Goal: Information Seeking & Learning: Learn about a topic

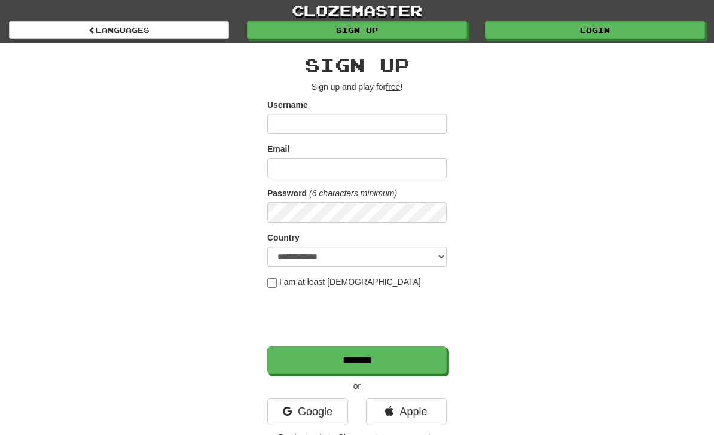
click at [598, 36] on link "Login" at bounding box center [595, 30] width 220 height 18
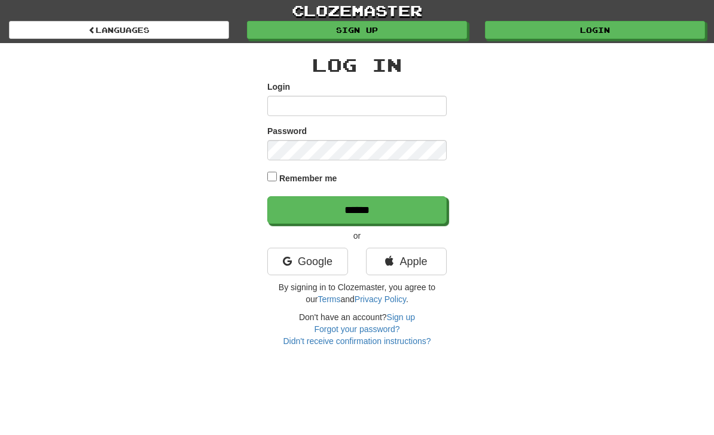
click at [318, 106] on input "Login" at bounding box center [356, 106] width 179 height 20
type input "**********"
click at [357, 209] on input "******" at bounding box center [356, 210] width 179 height 28
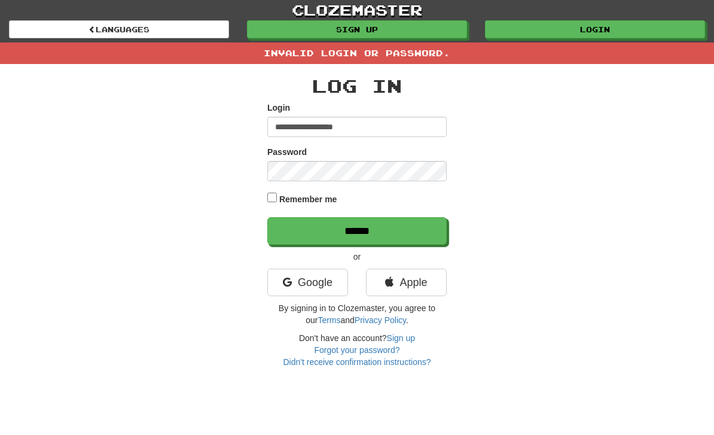
scroll to position [1, 0]
click at [391, 229] on input "******" at bounding box center [356, 231] width 179 height 28
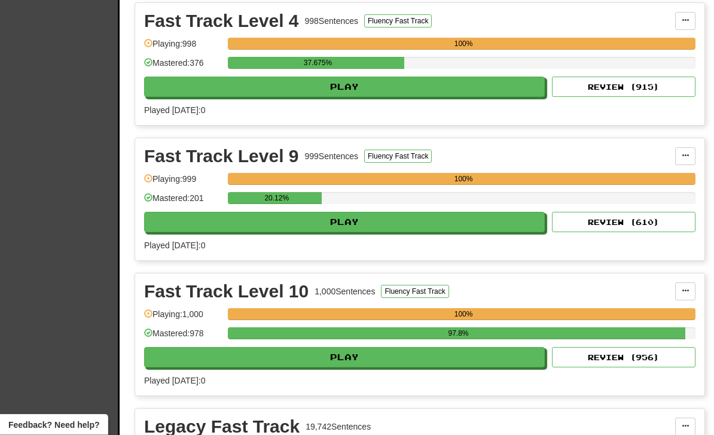
scroll to position [469, 0]
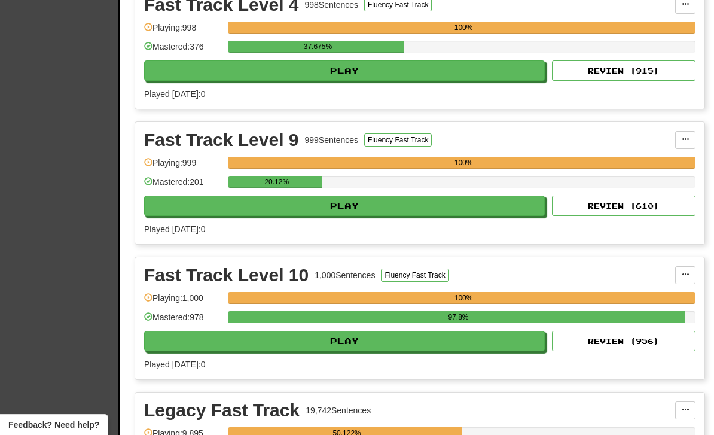
click at [397, 207] on button "Play" at bounding box center [344, 206] width 401 height 20
select select "**"
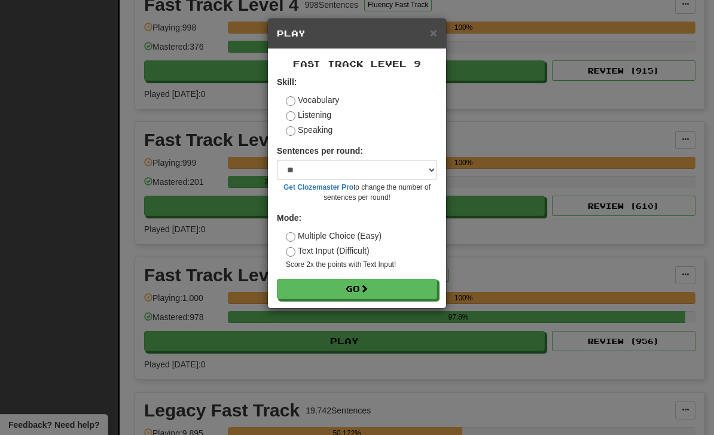
click at [302, 289] on button "Go" at bounding box center [357, 289] width 160 height 20
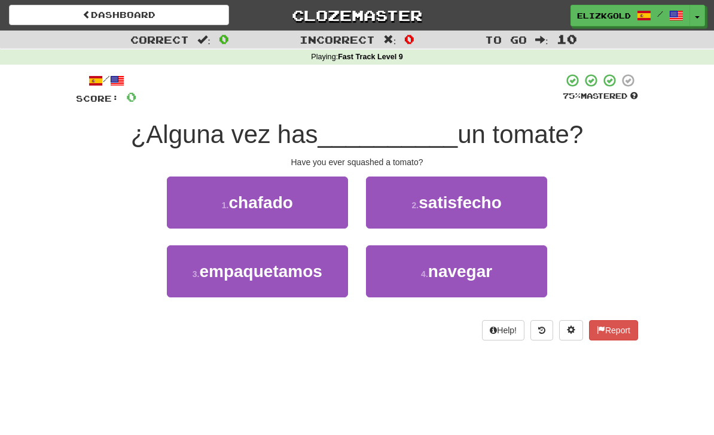
click at [202, 210] on button "1 . [GEOGRAPHIC_DATA]" at bounding box center [257, 203] width 181 height 52
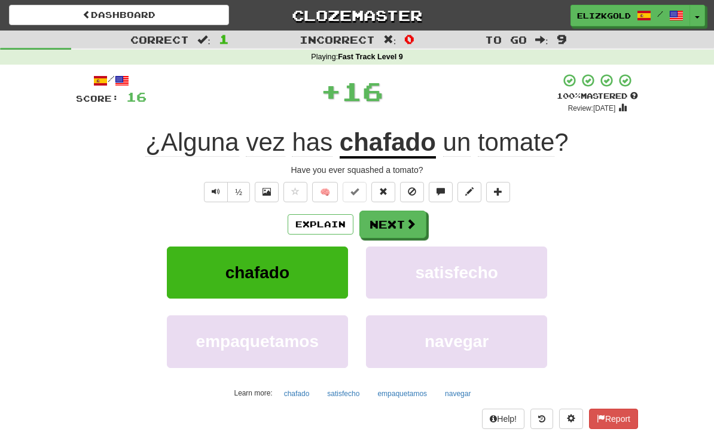
click at [333, 224] on button "Explain" at bounding box center [321, 224] width 66 height 20
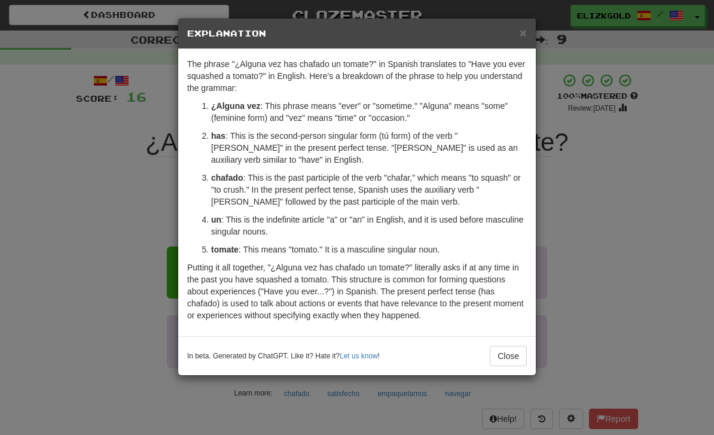
click at [108, 251] on div "× Explanation The phrase "¿Alguna vez has chafado un tomate?" in Spanish transl…" at bounding box center [357, 217] width 714 height 435
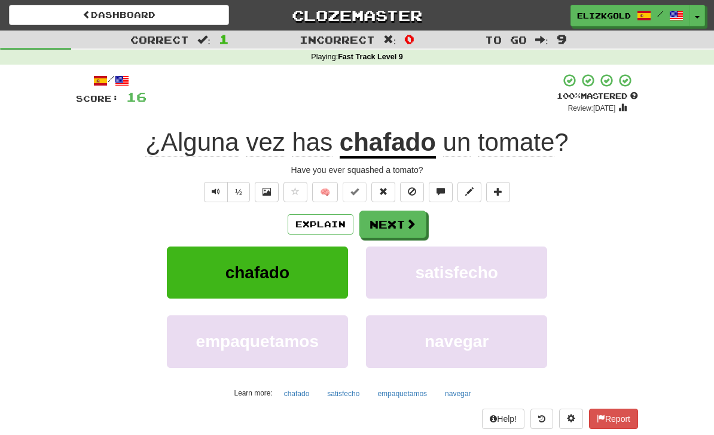
click at [408, 229] on span at bounding box center [411, 223] width 11 height 11
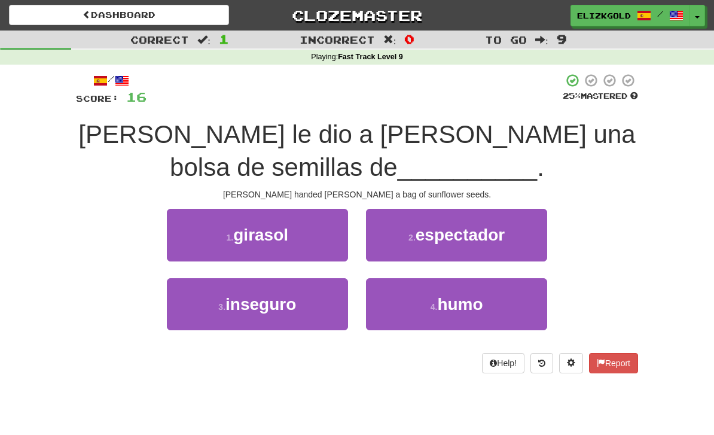
click at [197, 251] on button "1 . girasol" at bounding box center [257, 235] width 181 height 52
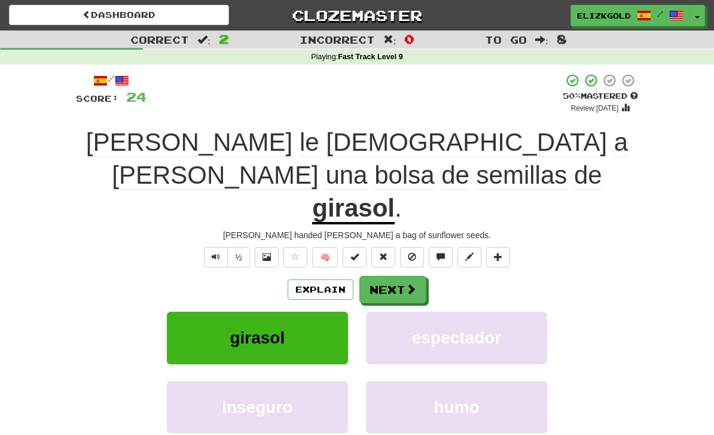
click at [406, 276] on button "Next" at bounding box center [393, 290] width 67 height 28
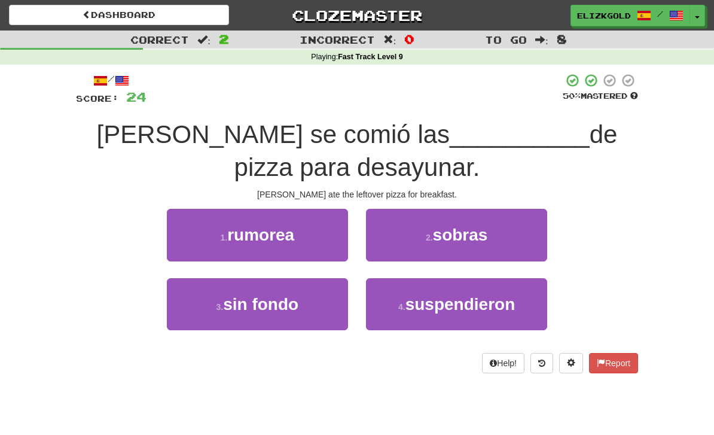
click at [516, 232] on button "2 . [GEOGRAPHIC_DATA]" at bounding box center [456, 235] width 181 height 52
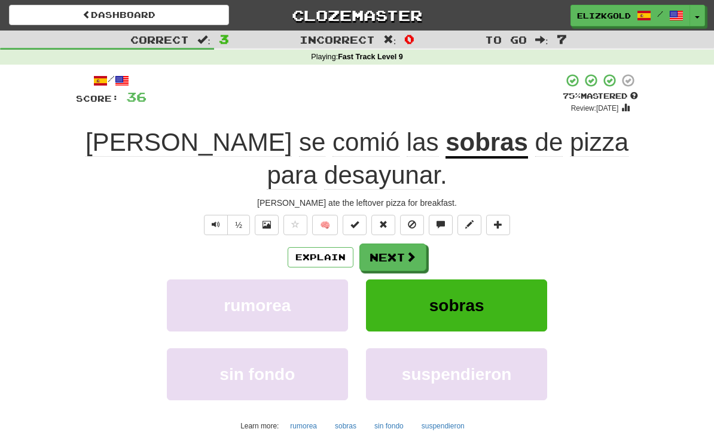
click at [397, 248] on button "Next" at bounding box center [393, 258] width 67 height 28
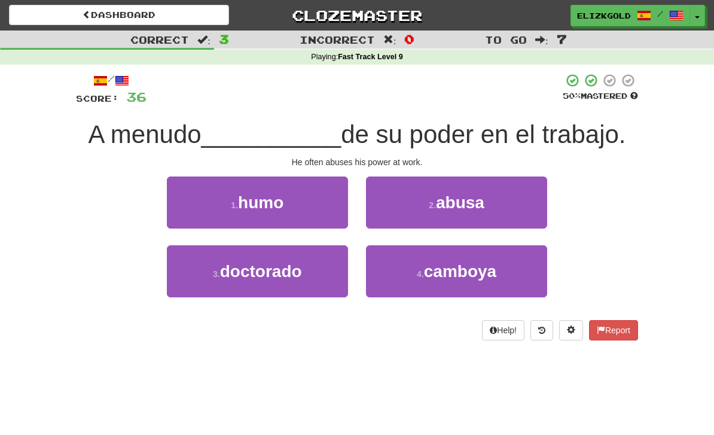
click at [486, 224] on button "2 . [GEOGRAPHIC_DATA]" at bounding box center [456, 203] width 181 height 52
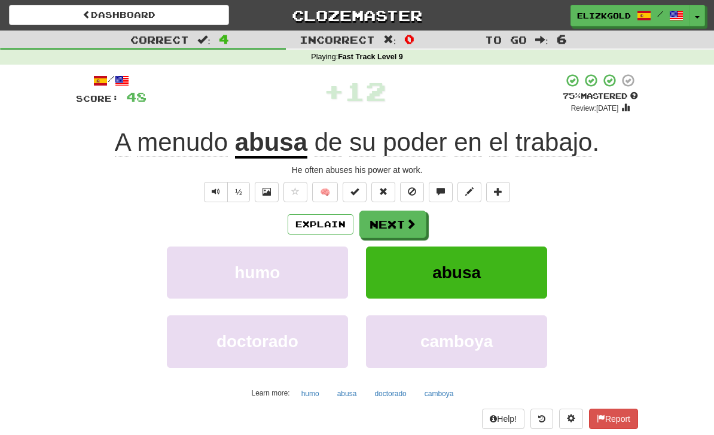
click at [389, 230] on button "Next" at bounding box center [393, 225] width 67 height 28
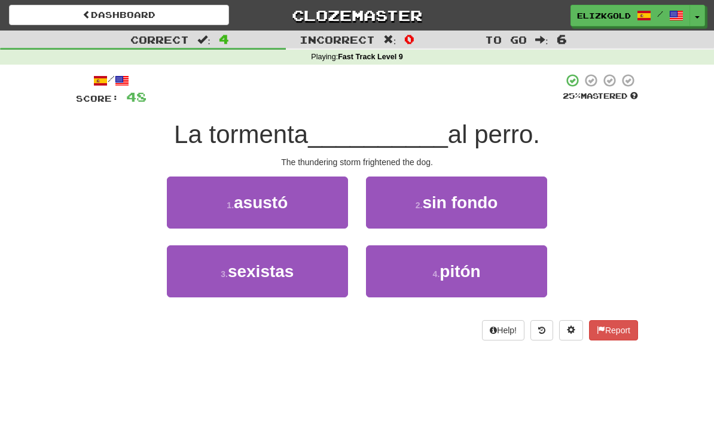
click at [201, 214] on button "1 . asustó" at bounding box center [257, 203] width 181 height 52
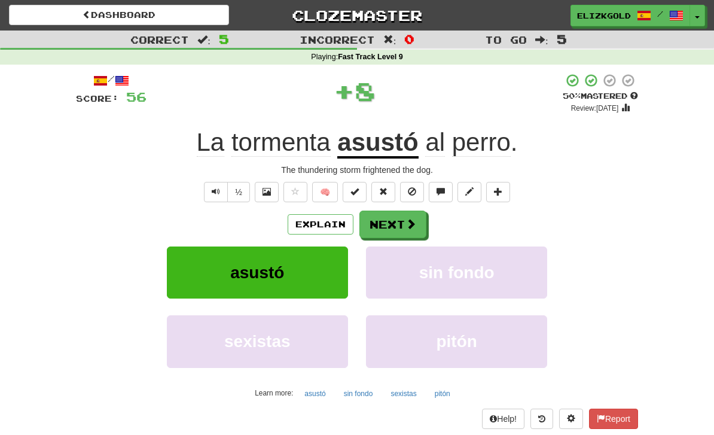
click at [413, 212] on button "Next" at bounding box center [393, 225] width 67 height 28
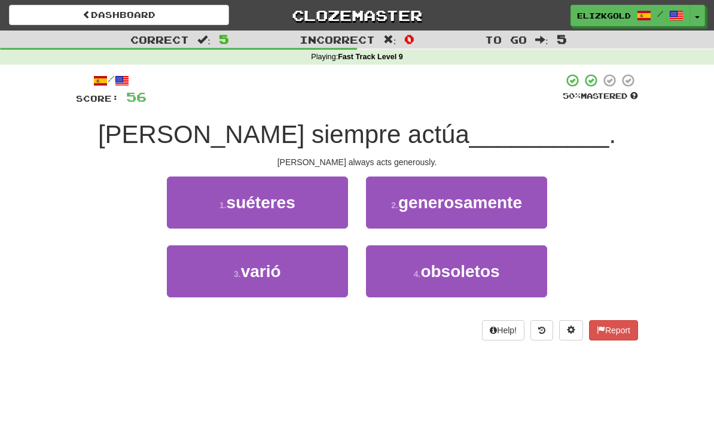
click at [517, 203] on span "generosamente" at bounding box center [460, 202] width 124 height 19
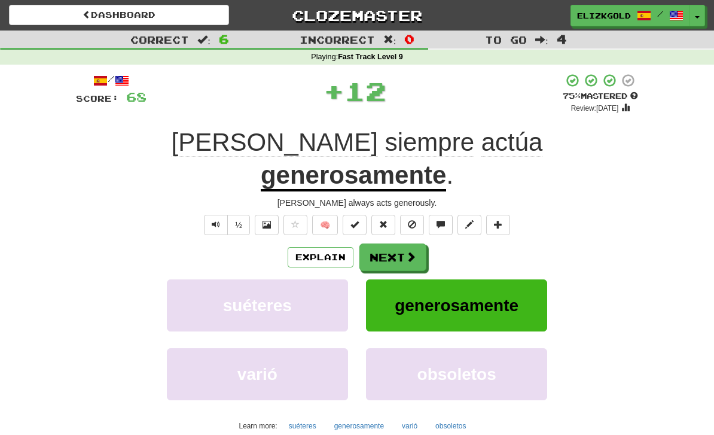
click at [410, 251] on span at bounding box center [411, 256] width 11 height 11
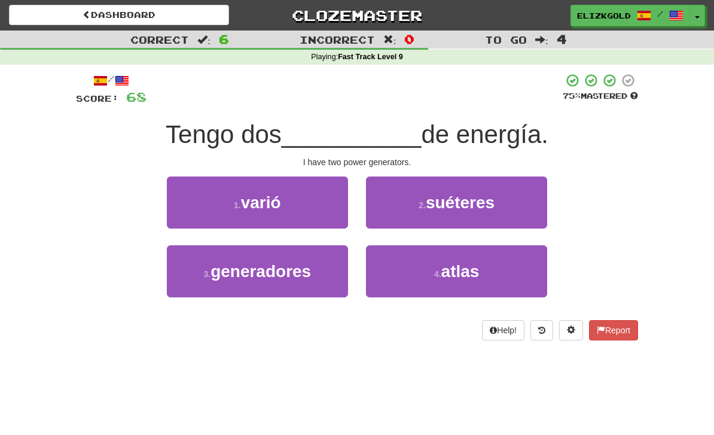
click at [202, 285] on button "3 . generadores" at bounding box center [257, 271] width 181 height 52
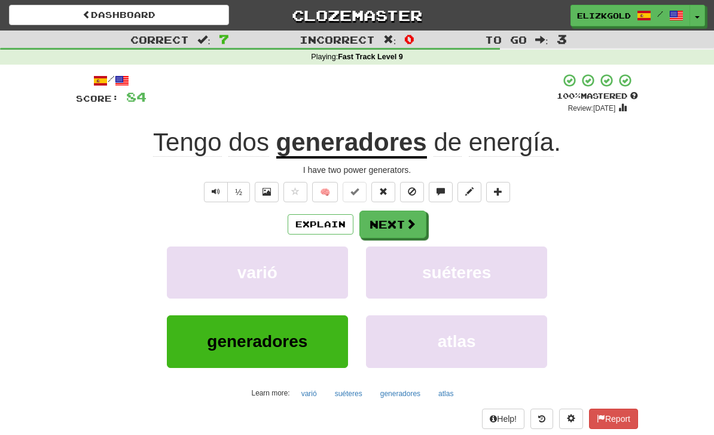
click at [406, 221] on span at bounding box center [411, 223] width 11 height 11
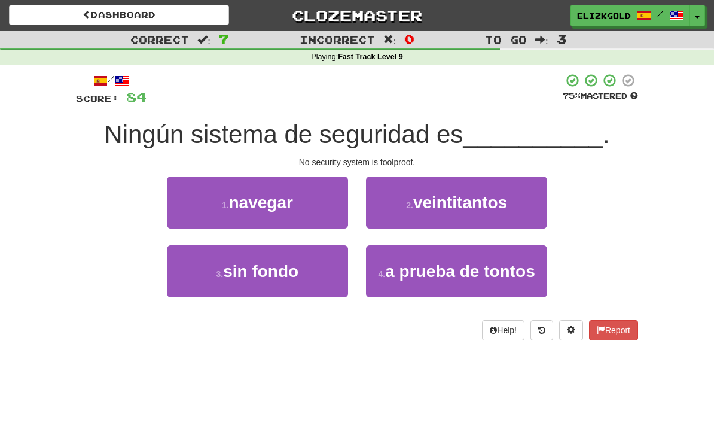
click at [199, 272] on button "3 . sin fondo" at bounding box center [257, 271] width 181 height 52
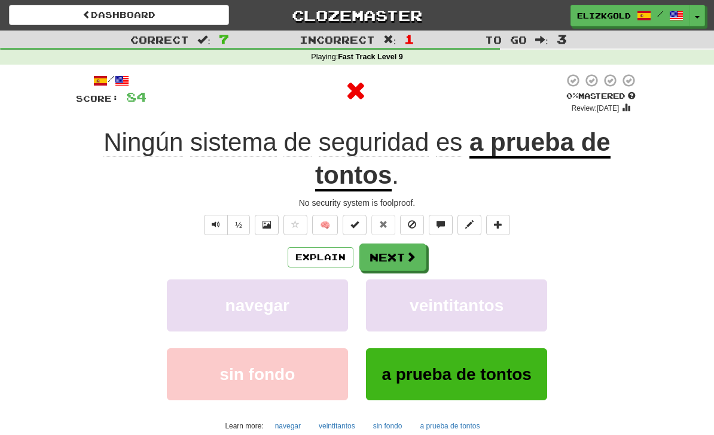
click at [402, 248] on button "Next" at bounding box center [393, 258] width 67 height 28
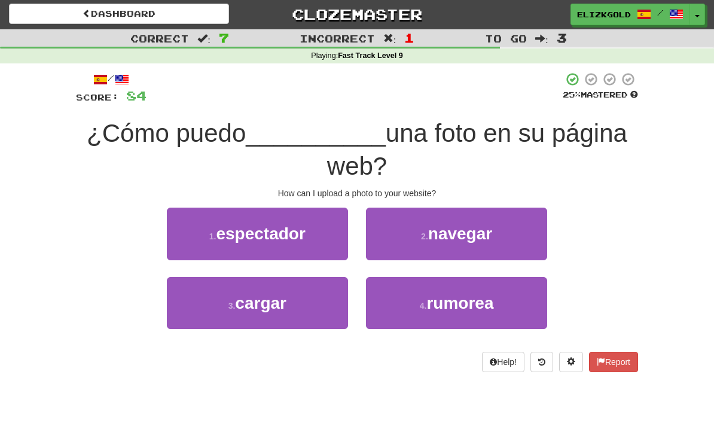
scroll to position [1, 0]
click at [203, 297] on button "3 . cargar" at bounding box center [257, 303] width 181 height 52
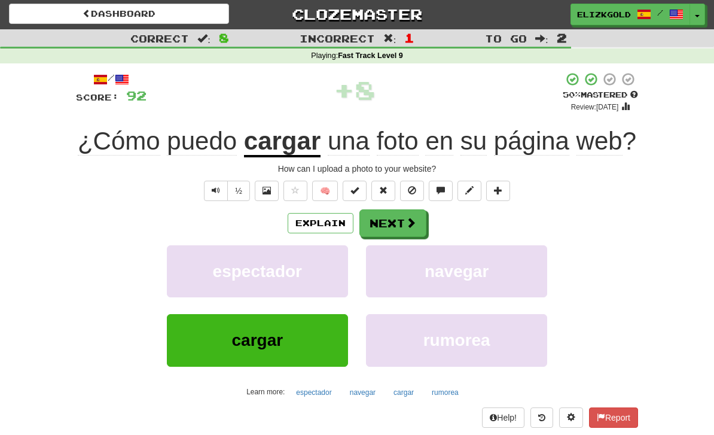
click at [406, 228] on span at bounding box center [411, 222] width 11 height 11
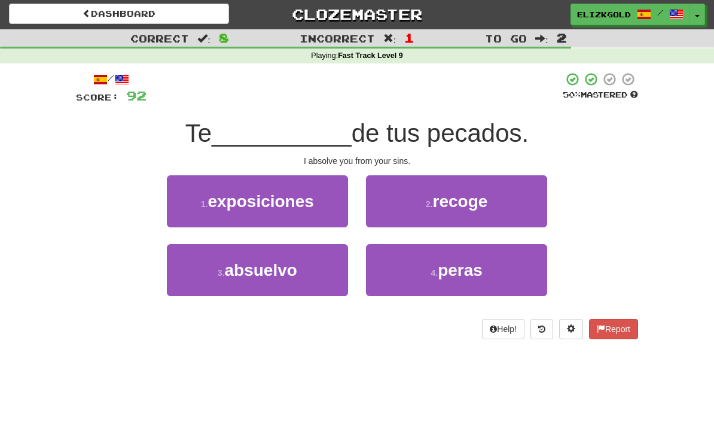
click at [193, 275] on button "3 . [GEOGRAPHIC_DATA]" at bounding box center [257, 270] width 181 height 52
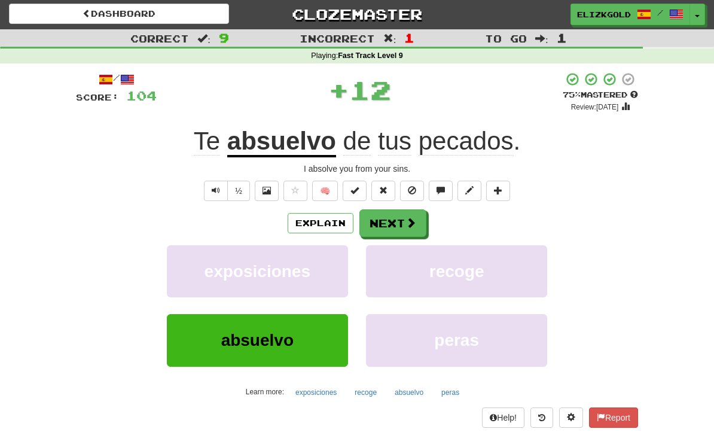
click at [409, 218] on span at bounding box center [411, 222] width 11 height 11
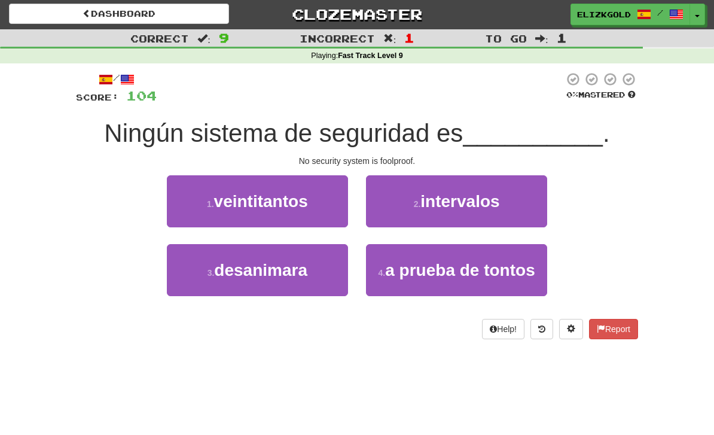
click at [485, 279] on button "4 . a prueba de tontos" at bounding box center [456, 270] width 181 height 52
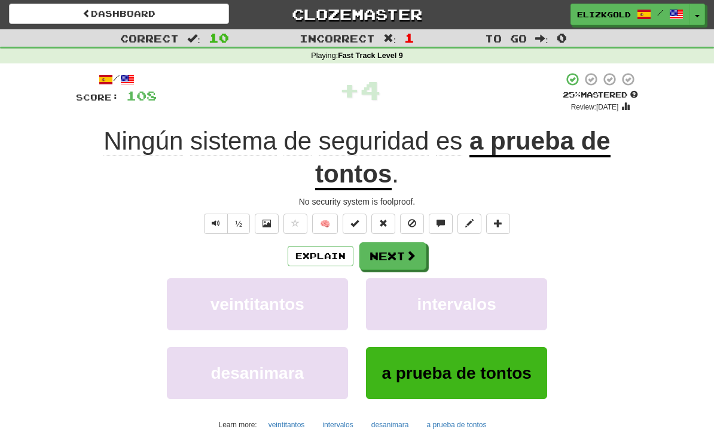
click at [403, 235] on div "/ Score: 108 + 4 25 % Mastered Review: [DATE] Ningún sistema de seguridad es a …" at bounding box center [357, 266] width 562 height 388
click at [400, 254] on button "Next" at bounding box center [393, 256] width 67 height 28
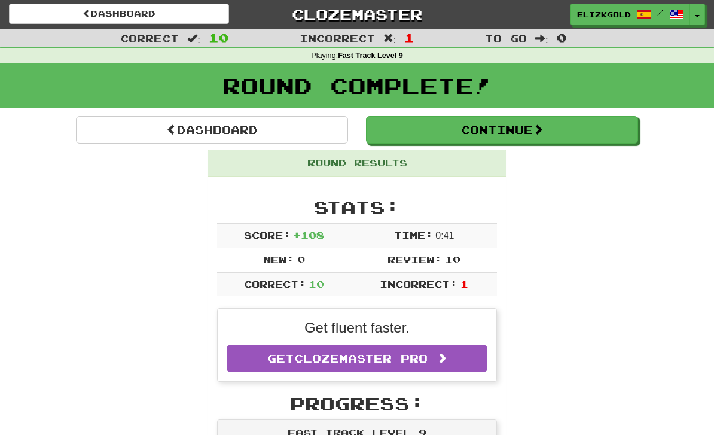
click at [601, 134] on button "Continue" at bounding box center [502, 130] width 272 height 28
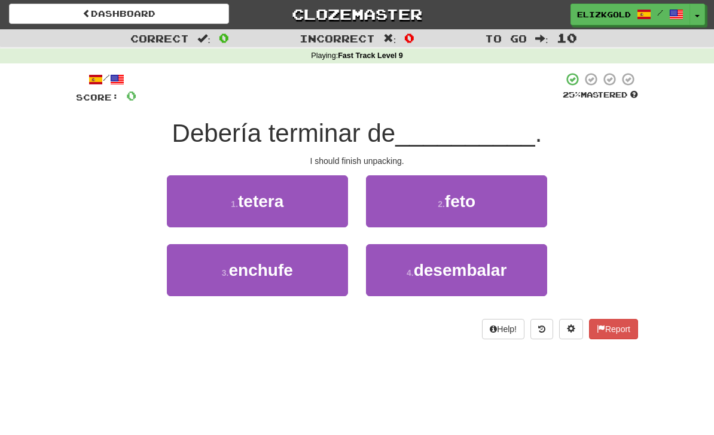
click at [507, 273] on span "desembalar" at bounding box center [460, 270] width 93 height 19
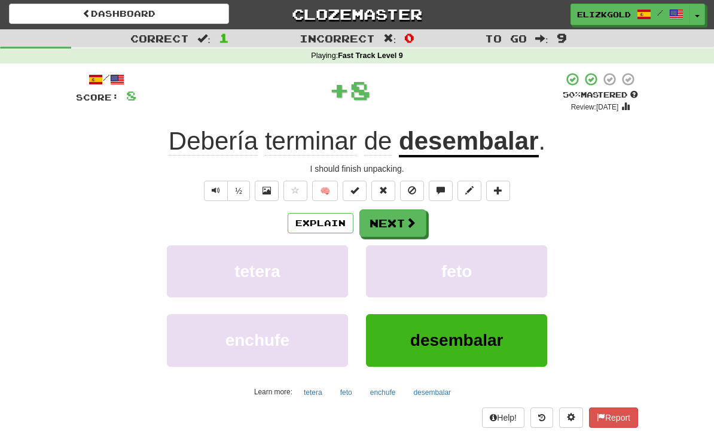
click at [406, 217] on span at bounding box center [411, 222] width 11 height 11
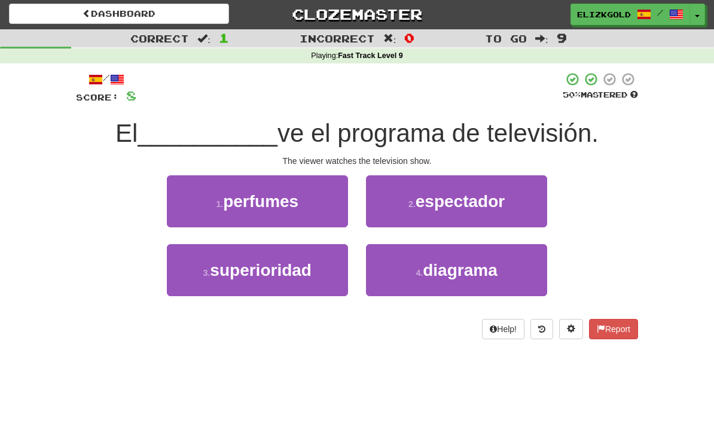
click at [480, 202] on span "espectador" at bounding box center [460, 201] width 89 height 19
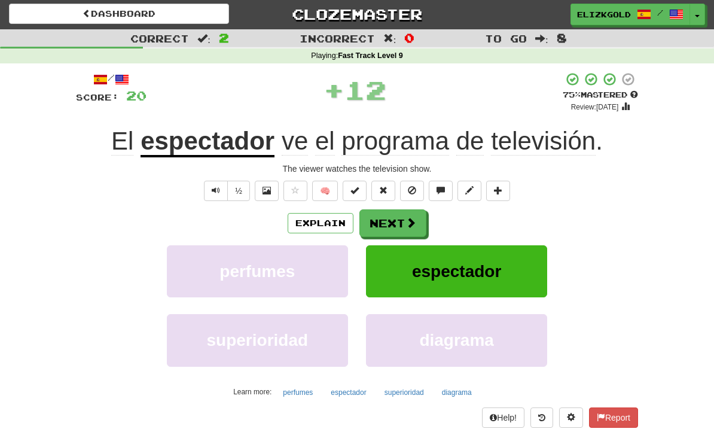
click at [399, 218] on button "Next" at bounding box center [393, 223] width 67 height 28
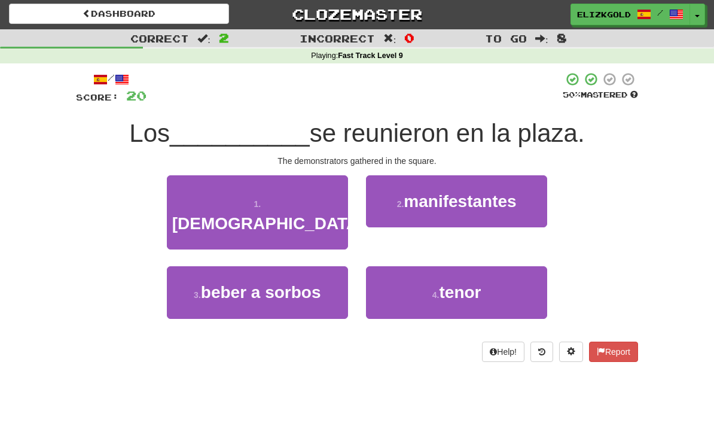
click at [468, 200] on span "manifestantes" at bounding box center [460, 201] width 112 height 19
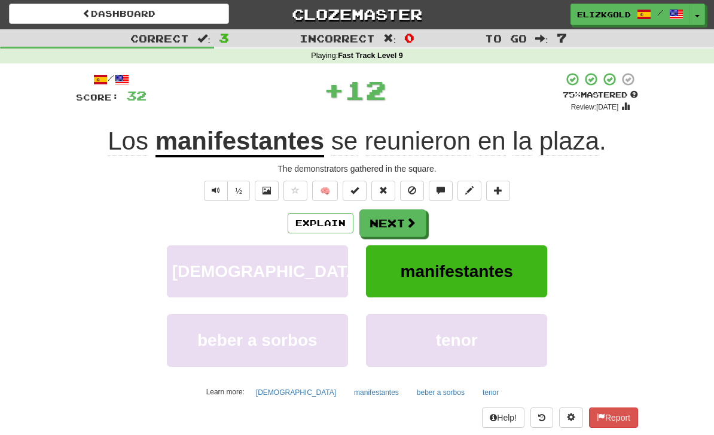
click at [411, 221] on span at bounding box center [411, 222] width 11 height 11
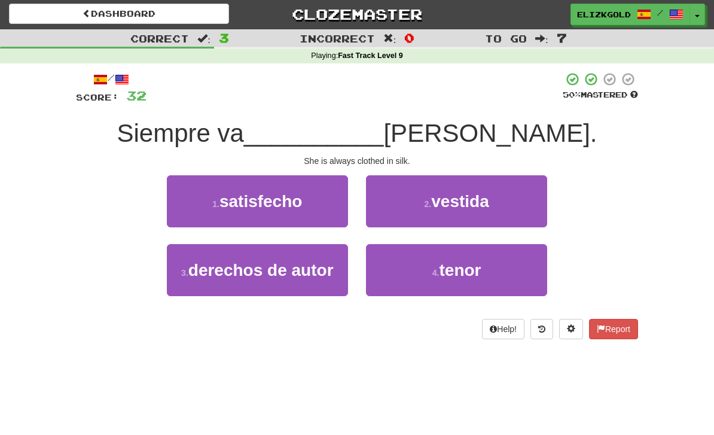
click at [495, 202] on button "2 . vestida" at bounding box center [456, 201] width 181 height 52
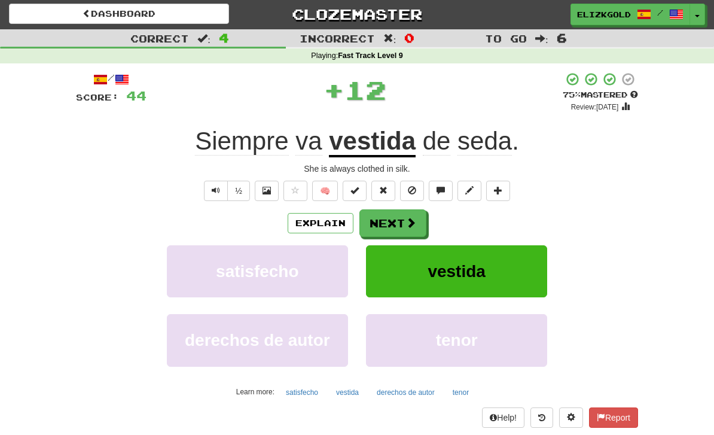
click at [414, 217] on span at bounding box center [411, 222] width 11 height 11
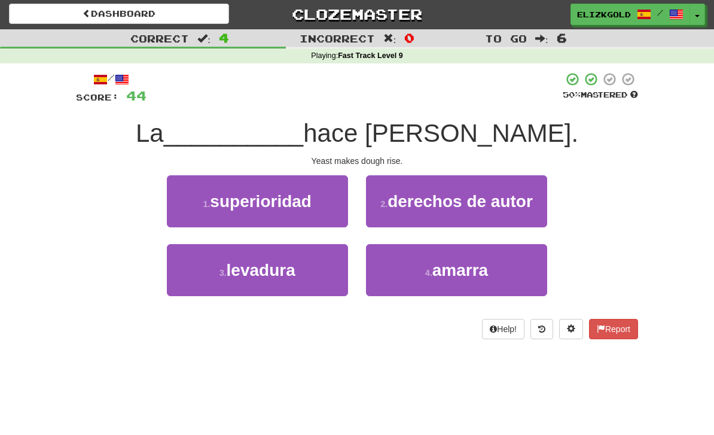
click at [211, 270] on button "3 . [GEOGRAPHIC_DATA]" at bounding box center [257, 270] width 181 height 52
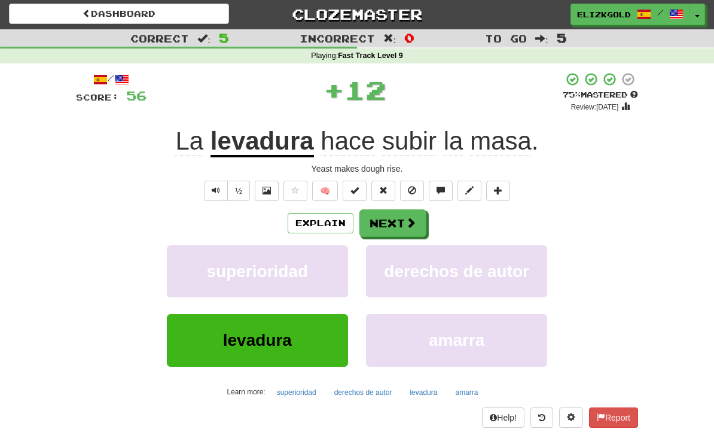
click at [388, 221] on button "Next" at bounding box center [393, 223] width 67 height 28
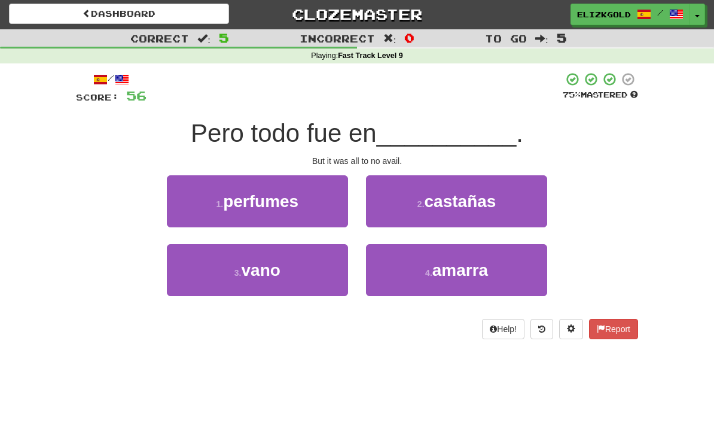
click at [196, 266] on button "3 . [PERSON_NAME]" at bounding box center [257, 270] width 181 height 52
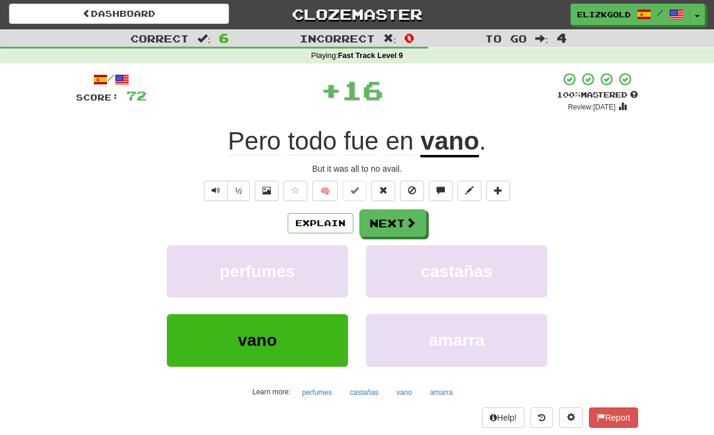
click at [396, 220] on button "Next" at bounding box center [393, 223] width 67 height 28
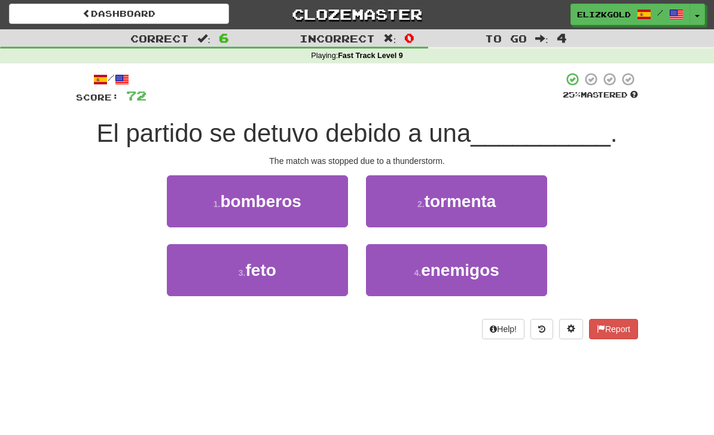
click at [489, 204] on span "tormenta" at bounding box center [461, 201] width 72 height 19
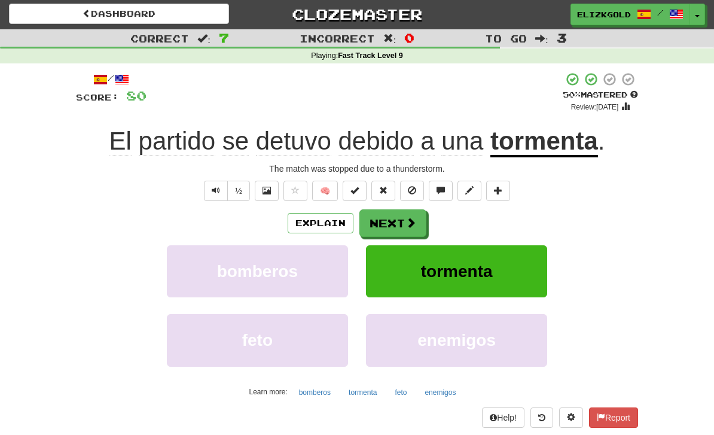
click at [410, 217] on span at bounding box center [411, 222] width 11 height 11
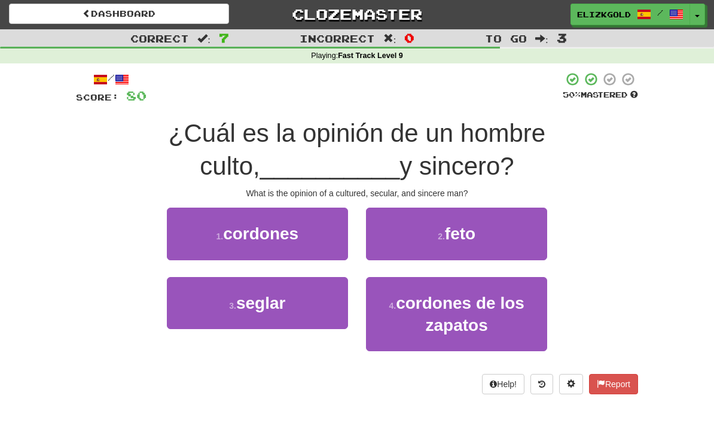
click at [200, 298] on button "3 . seglar" at bounding box center [257, 303] width 181 height 52
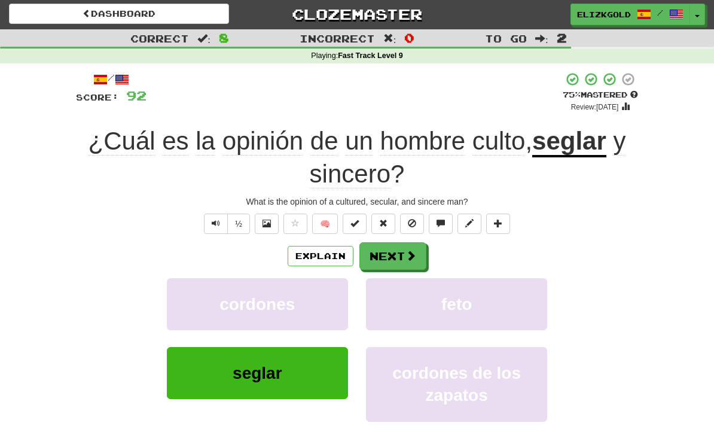
click at [407, 251] on span at bounding box center [411, 255] width 11 height 11
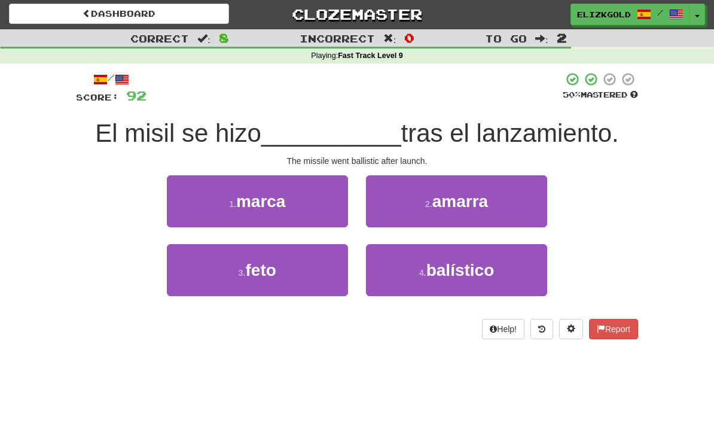
click at [527, 262] on button "4 . balístico" at bounding box center [456, 270] width 181 height 52
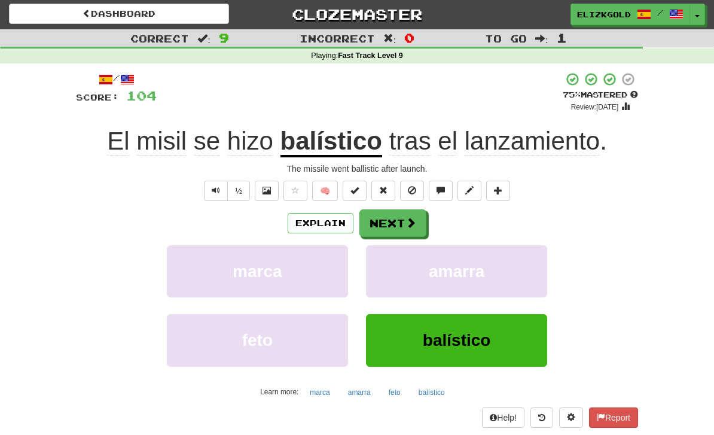
click at [415, 217] on span at bounding box center [411, 222] width 11 height 11
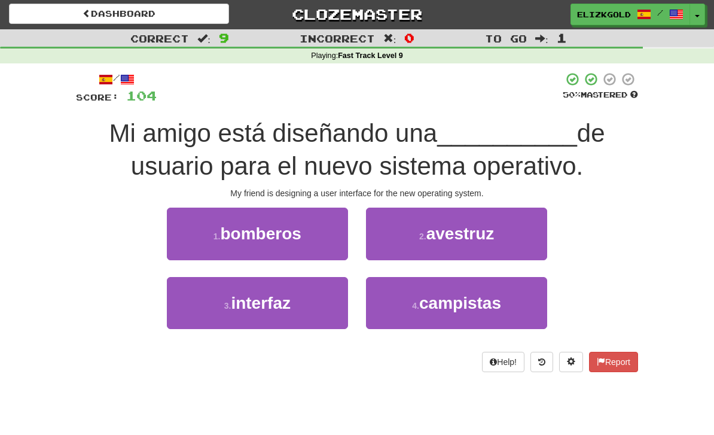
click at [207, 302] on button "3 . interfaz" at bounding box center [257, 303] width 181 height 52
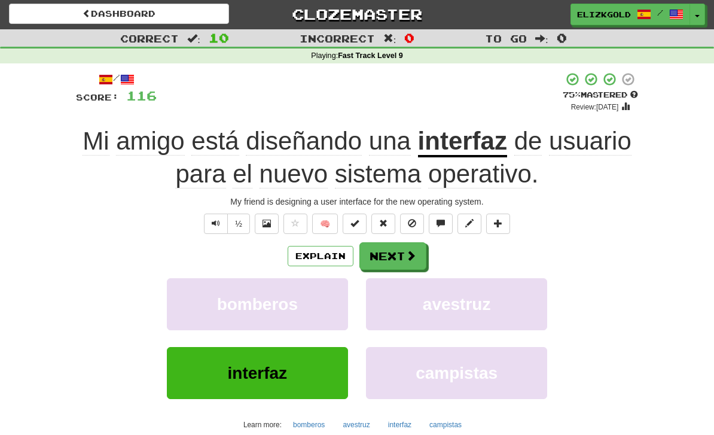
click at [407, 245] on button "Next" at bounding box center [393, 256] width 67 height 28
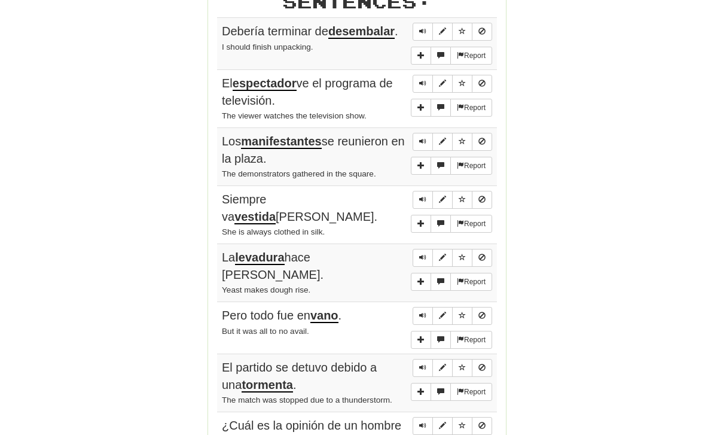
scroll to position [709, 0]
